Goal: Task Accomplishment & Management: Use online tool/utility

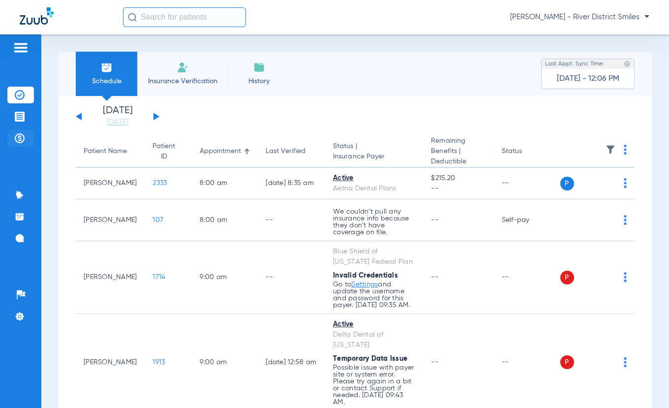
click at [19, 136] on img at bounding box center [20, 138] width 10 height 10
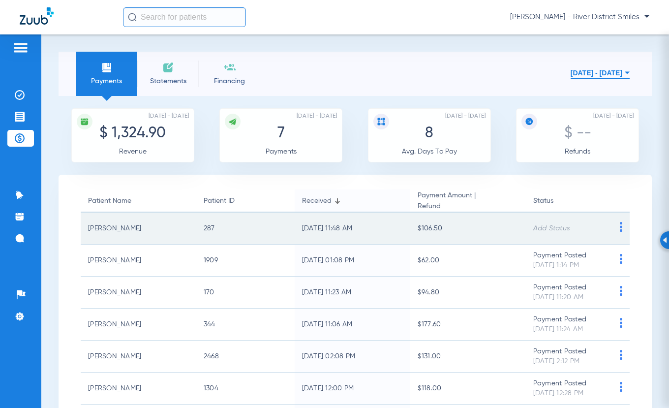
click at [615, 229] on img at bounding box center [621, 227] width 12 height 10
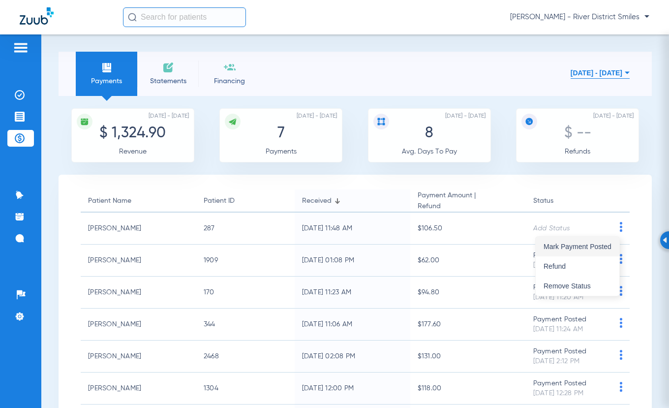
click at [573, 249] on span "Mark Payment Posted" at bounding box center [578, 246] width 68 height 7
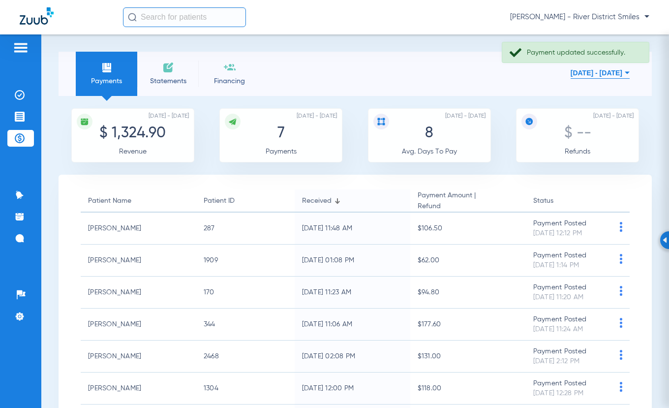
click at [175, 77] on span "Statements" at bounding box center [168, 81] width 47 height 10
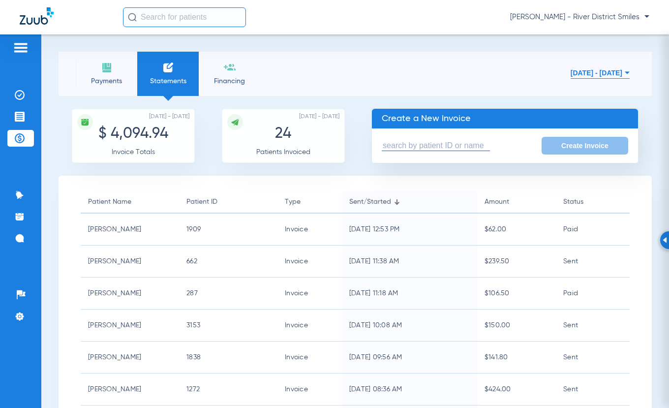
click at [141, 20] on input "text" at bounding box center [184, 17] width 123 height 20
click at [393, 139] on form "Create Invoice" at bounding box center [505, 145] width 266 height 34
click at [395, 143] on input "text" at bounding box center [436, 146] width 108 height 10
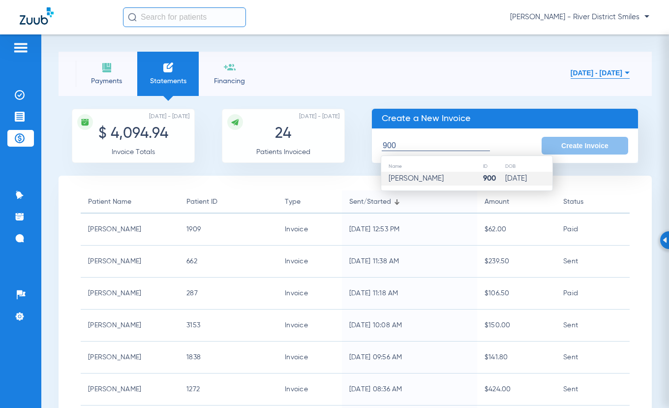
click at [399, 179] on span "[PERSON_NAME]" at bounding box center [416, 178] width 55 height 7
type input "[PERSON_NAME]"
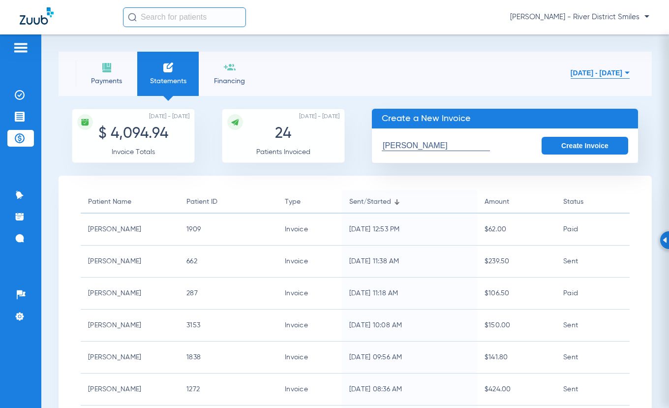
click at [580, 148] on button "Create Invoice" at bounding box center [585, 146] width 87 height 18
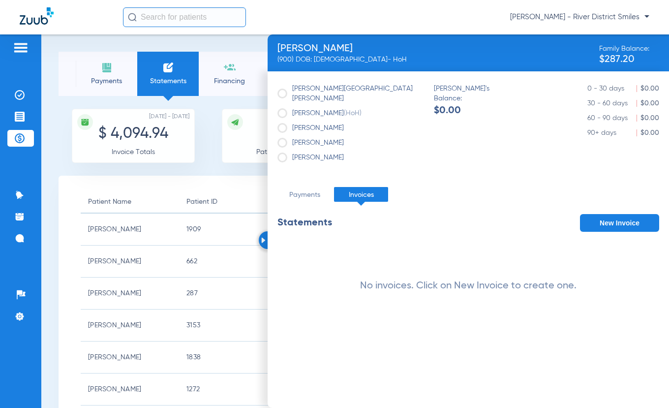
click at [644, 214] on button "New Invoice" at bounding box center [619, 223] width 79 height 18
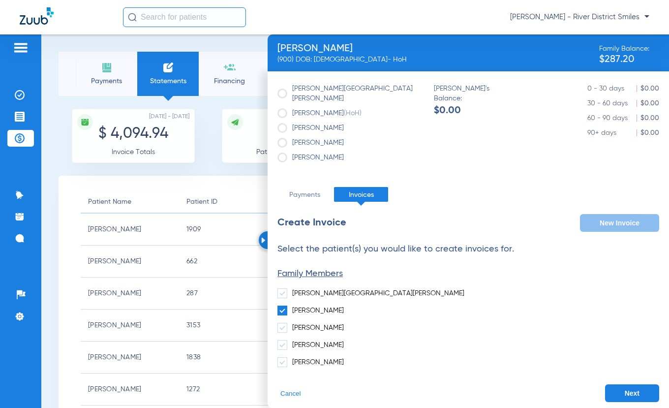
click at [635, 384] on button "Next" at bounding box center [632, 393] width 54 height 18
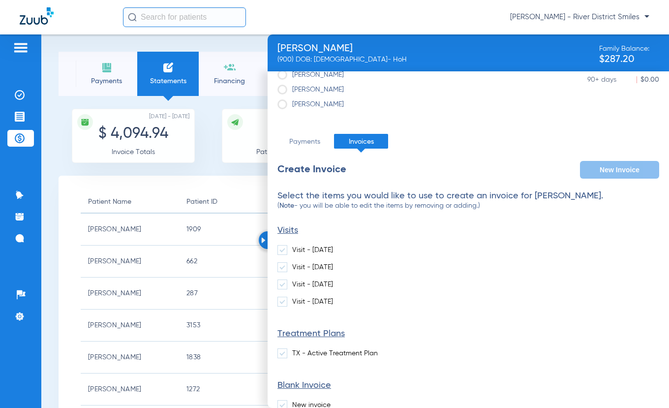
scroll to position [93, 0]
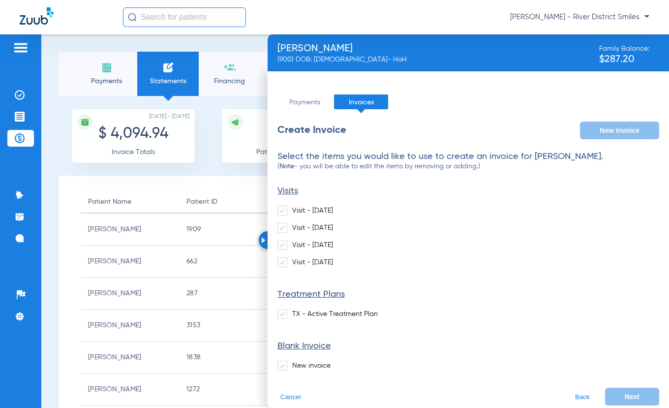
click at [285, 361] on span at bounding box center [283, 366] width 10 height 10
click at [294, 362] on input "New invoice" at bounding box center [294, 362] width 0 height 0
click at [638, 388] on button "Next" at bounding box center [632, 397] width 54 height 18
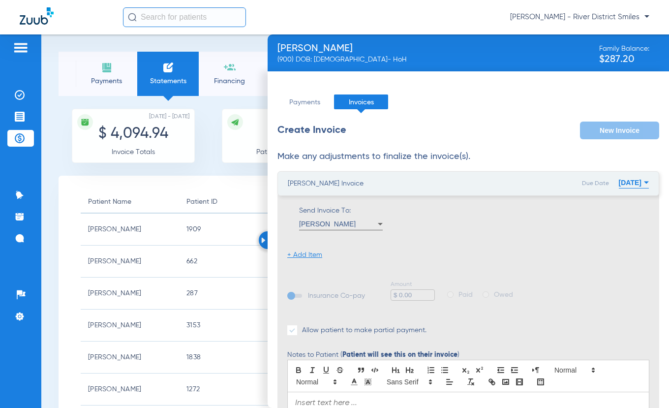
click at [124, 66] on li "Payments" at bounding box center [107, 74] width 62 height 44
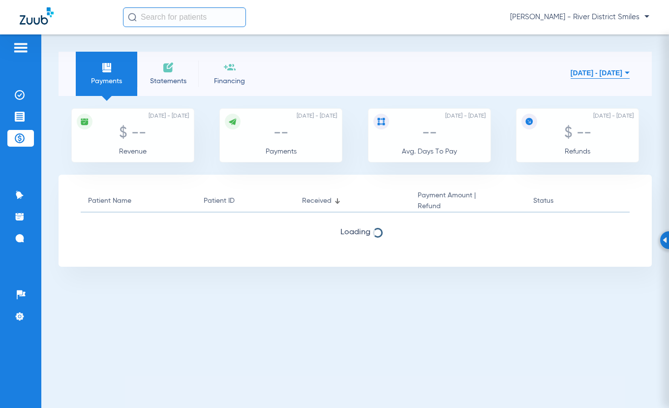
click at [176, 72] on li "Statements" at bounding box center [168, 74] width 62 height 44
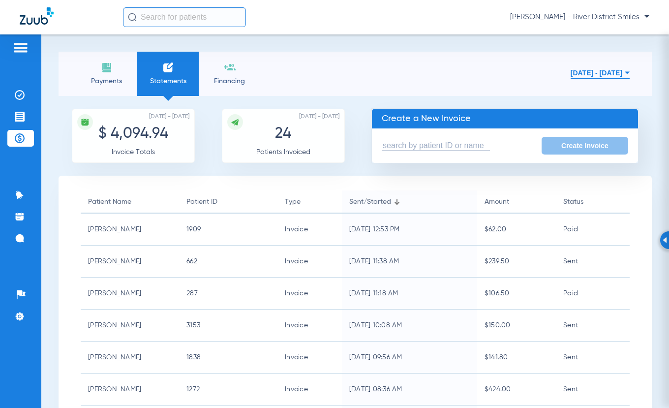
click at [412, 143] on input "text" at bounding box center [436, 146] width 108 height 10
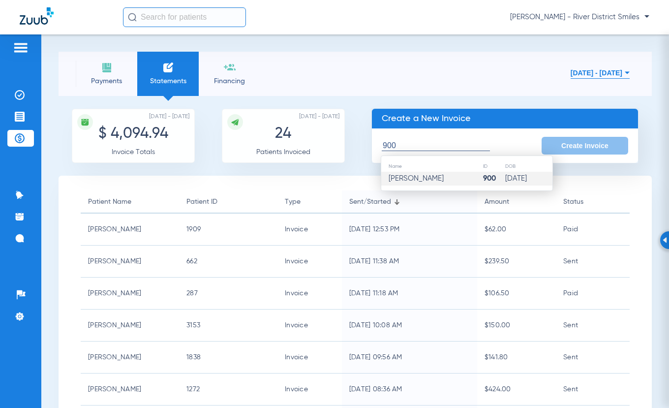
click at [413, 179] on span "[PERSON_NAME]" at bounding box center [416, 178] width 55 height 7
type input "[PERSON_NAME]"
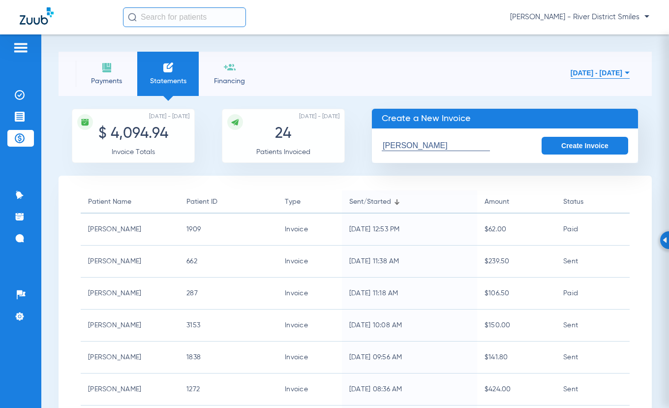
click at [557, 148] on button "Create Invoice" at bounding box center [585, 146] width 87 height 18
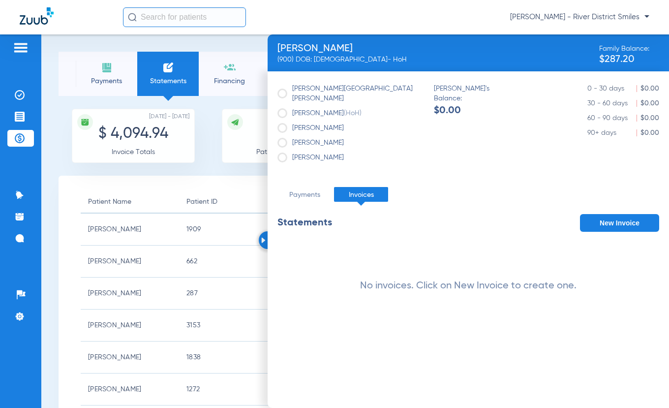
click at [625, 214] on button "New Invoice" at bounding box center [619, 223] width 79 height 18
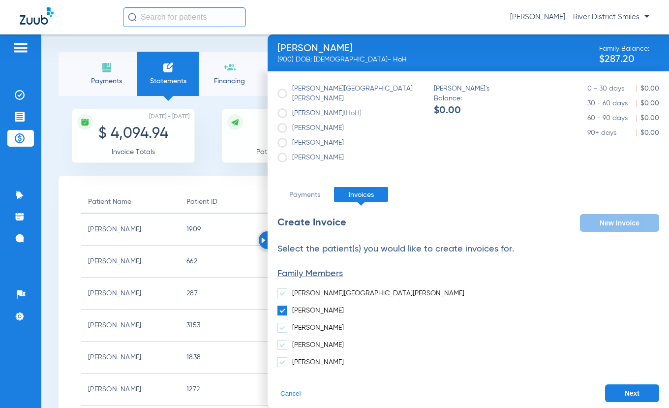
click at [639, 384] on button "Next" at bounding box center [632, 393] width 54 height 18
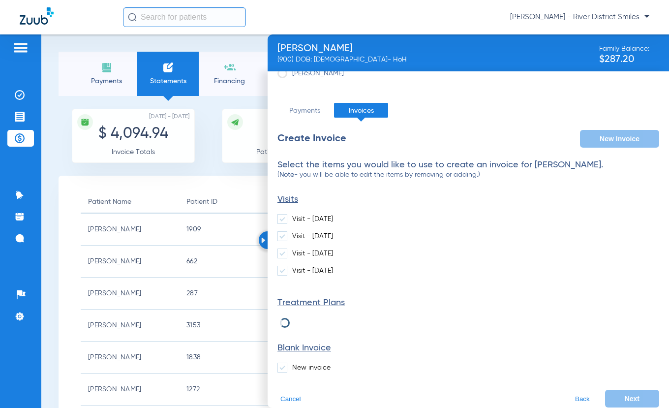
scroll to position [86, 0]
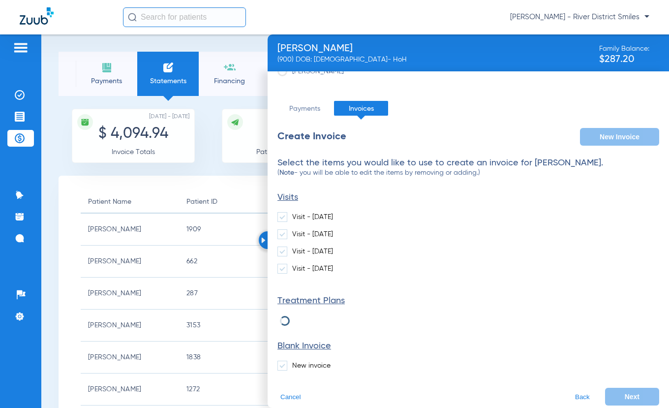
click at [285, 361] on span at bounding box center [283, 366] width 10 height 10
click at [294, 362] on input "New invoice" at bounding box center [294, 362] width 0 height 0
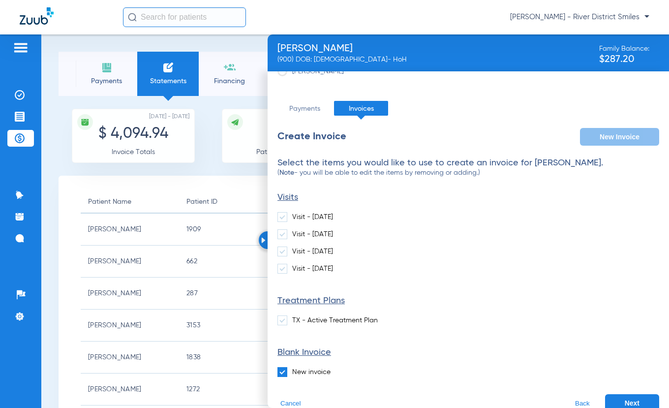
click at [622, 394] on button "Next" at bounding box center [632, 403] width 54 height 18
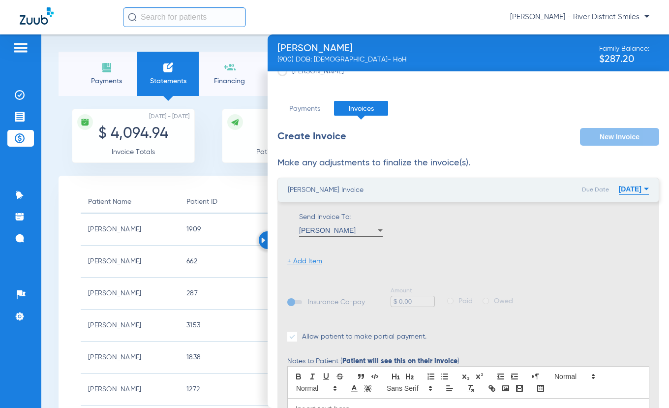
click at [309, 256] on li "+ Add Item" at bounding box center [304, 261] width 35 height 10
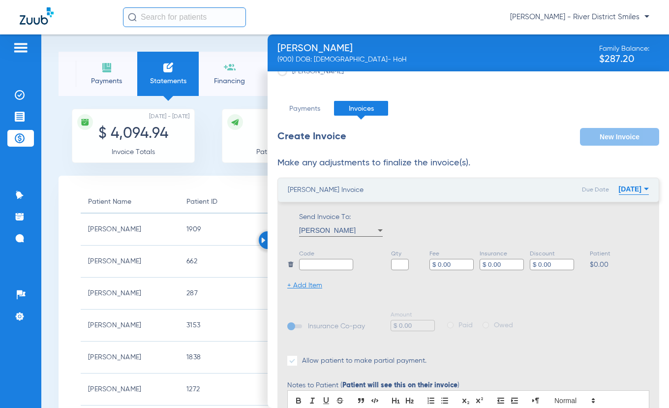
click at [319, 250] on div "Code" at bounding box center [326, 260] width 54 height 22
click at [319, 259] on input "text" at bounding box center [326, 264] width 54 height 11
type input "Balance"
type input "1"
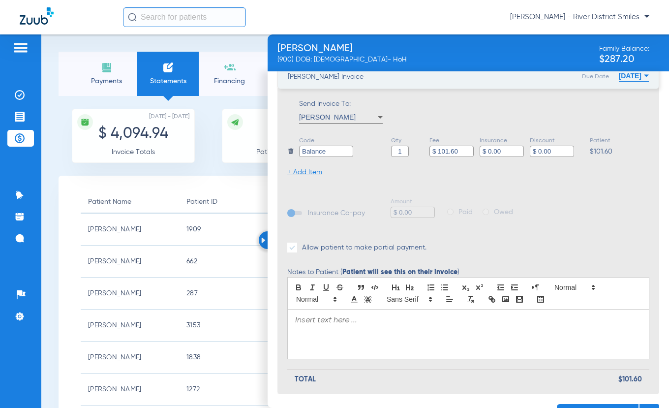
scroll to position [215, 0]
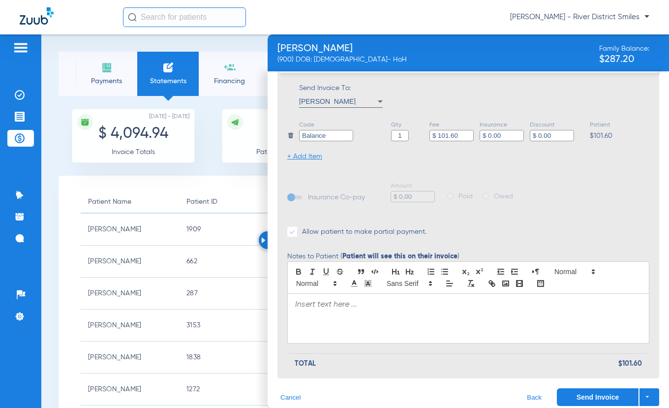
type input "$ 101.60"
click at [400, 307] on div at bounding box center [468, 318] width 361 height 49
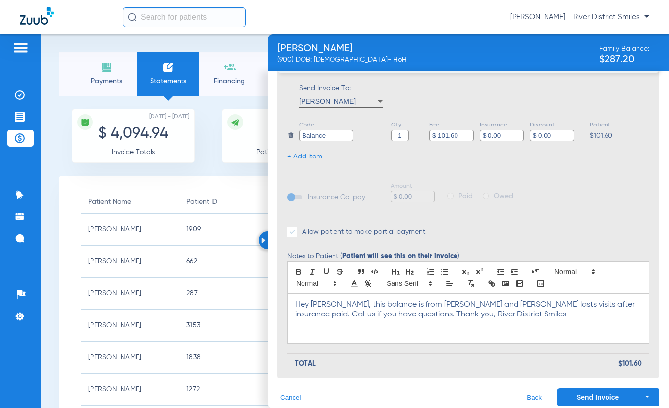
click at [589, 388] on button "Send Invoice" at bounding box center [598, 397] width 82 height 18
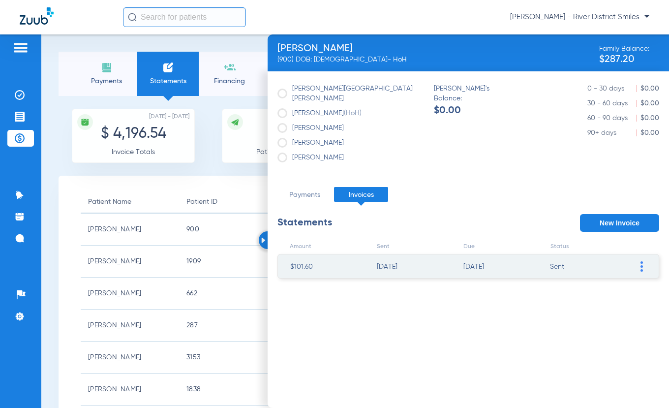
click at [125, 72] on li "Payments" at bounding box center [107, 74] width 62 height 44
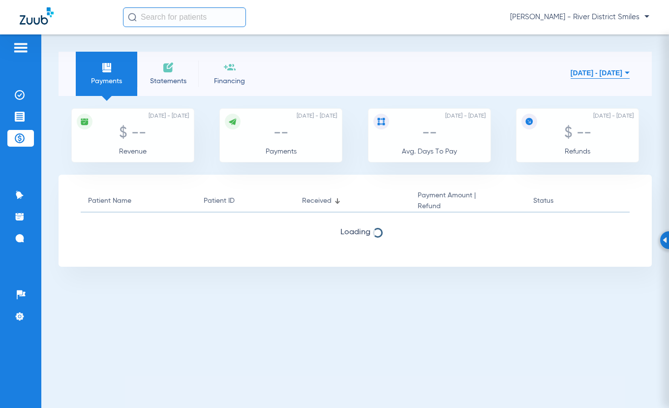
click at [173, 71] on img at bounding box center [168, 68] width 12 height 12
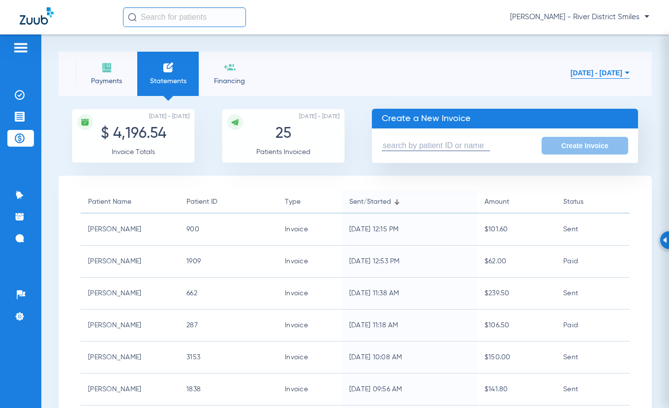
click at [433, 141] on input "text" at bounding box center [436, 146] width 108 height 10
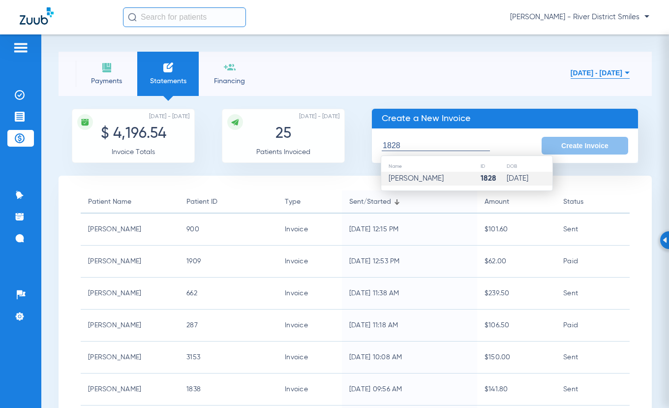
click at [427, 179] on span "[PERSON_NAME]" at bounding box center [416, 178] width 55 height 7
type input "[PERSON_NAME]"
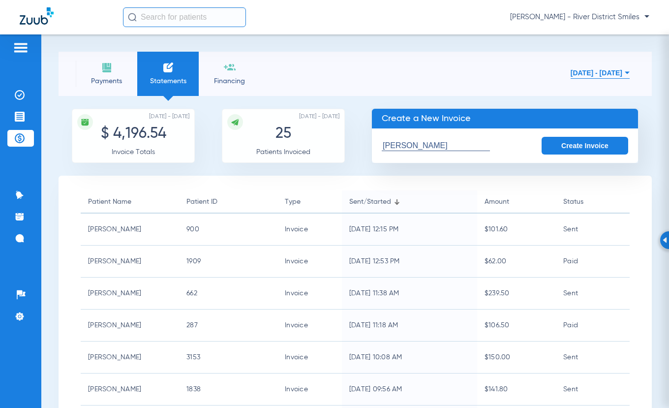
click at [591, 146] on button "Create Invoice" at bounding box center [585, 146] width 87 height 18
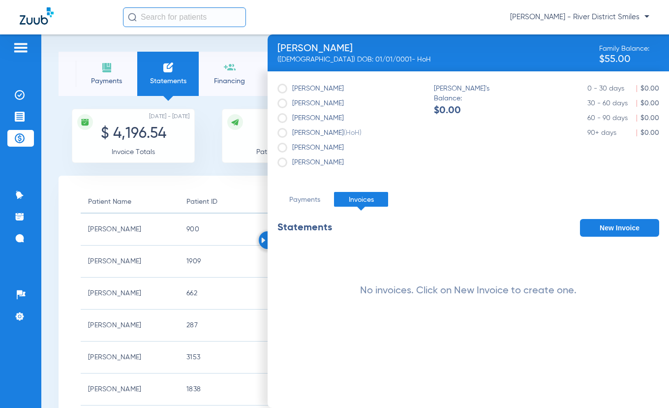
click at [616, 229] on button "New Invoice" at bounding box center [619, 228] width 79 height 18
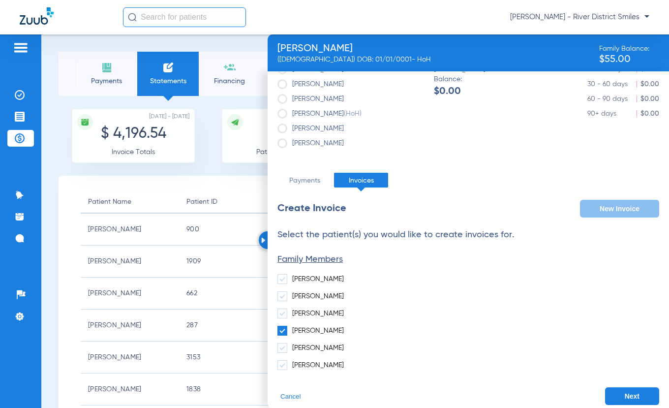
scroll to position [29, 0]
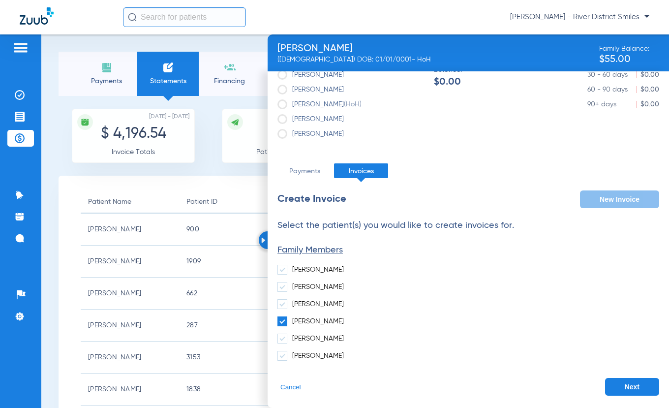
click at [618, 386] on button "Next" at bounding box center [632, 387] width 54 height 18
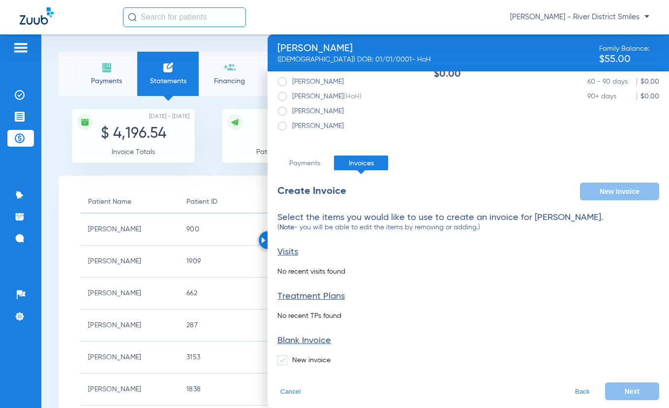
scroll to position [41, 0]
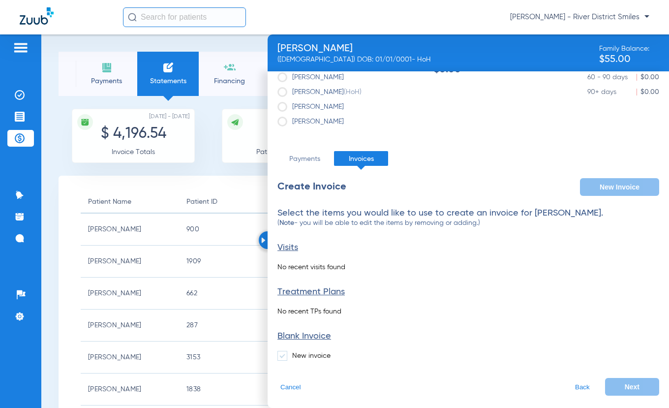
click at [282, 358] on span at bounding box center [283, 356] width 10 height 10
click at [294, 352] on input "New invoice" at bounding box center [294, 352] width 0 height 0
click at [624, 386] on button "Next" at bounding box center [632, 387] width 54 height 18
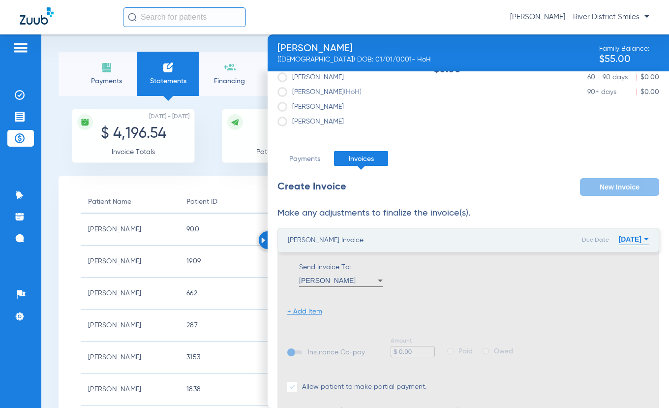
click at [299, 310] on li "+ Add Item" at bounding box center [304, 312] width 35 height 10
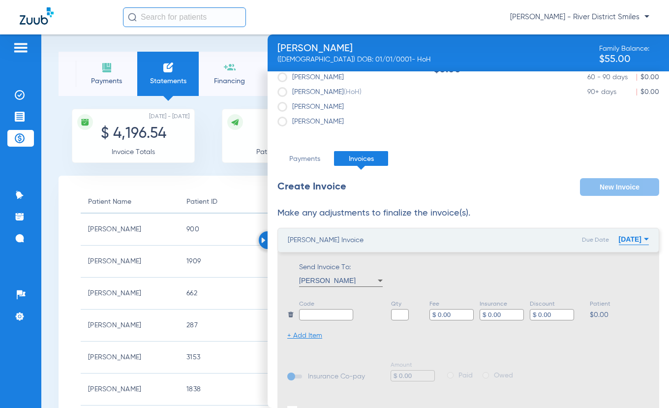
click at [327, 313] on input "text" at bounding box center [326, 314] width 54 height 11
type input "Balance"
type input "1"
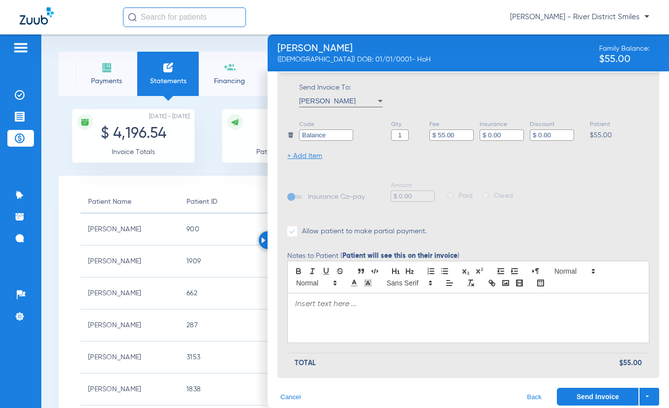
scroll to position [230, 0]
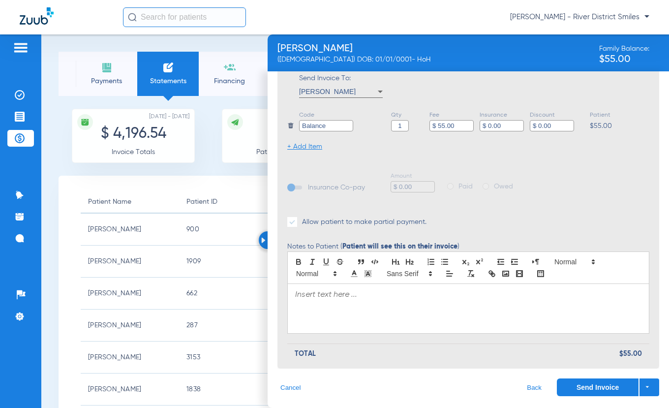
type input "$ 55.00"
click at [459, 300] on div at bounding box center [468, 308] width 361 height 49
click at [404, 300] on div at bounding box center [468, 308] width 361 height 49
click at [455, 294] on p "Hello [PERSON_NAME], this balance is" at bounding box center [468, 295] width 346 height 10
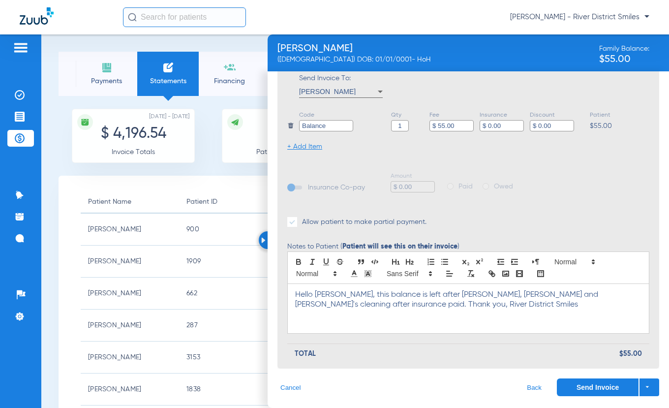
click at [431, 293] on p "Hello [PERSON_NAME], this balance is left after [PERSON_NAME], [PERSON_NAME] an…" at bounding box center [468, 300] width 346 height 20
click at [582, 392] on button "Send Invoice" at bounding box center [598, 387] width 82 height 18
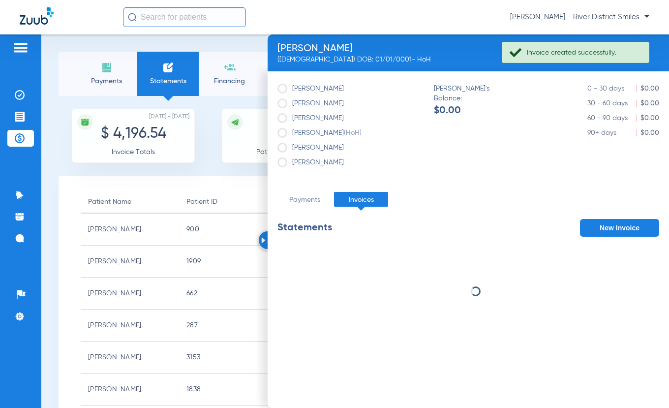
scroll to position [0, 0]
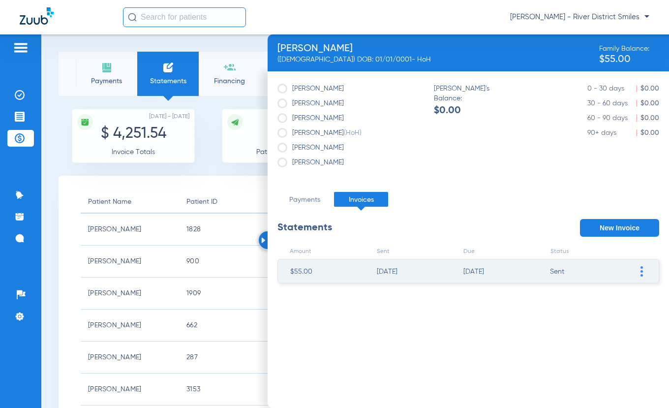
click at [112, 76] on span "Payments" at bounding box center [106, 81] width 47 height 10
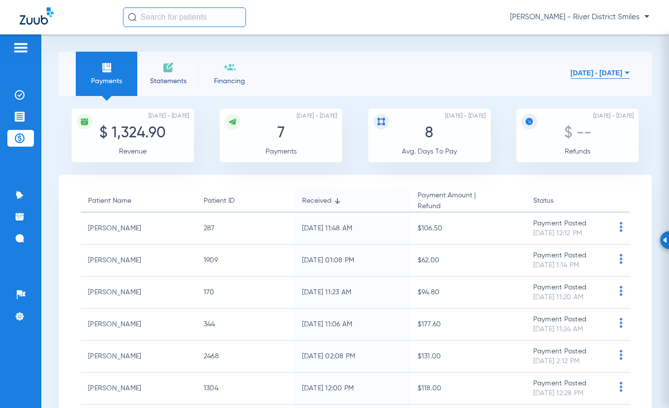
click at [155, 73] on li "Statements" at bounding box center [168, 74] width 62 height 44
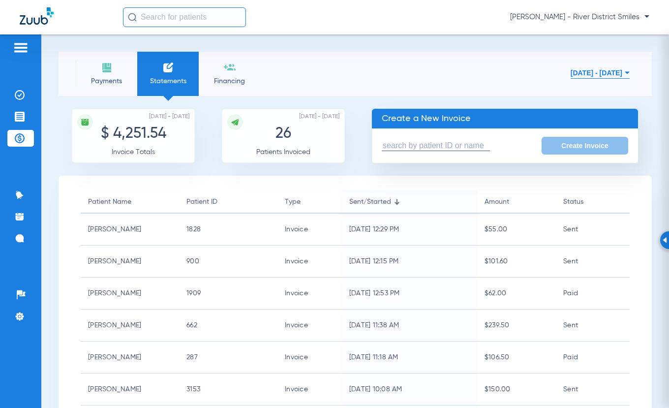
click at [107, 81] on span "Payments" at bounding box center [106, 81] width 47 height 10
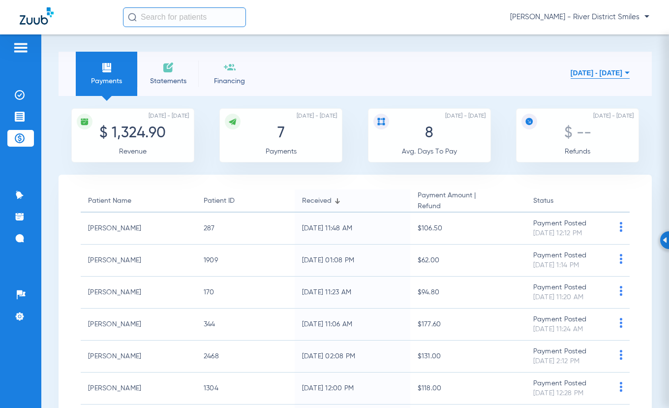
click at [174, 75] on li "Statements" at bounding box center [168, 74] width 62 height 44
